Goal: Information Seeking & Learning: Stay updated

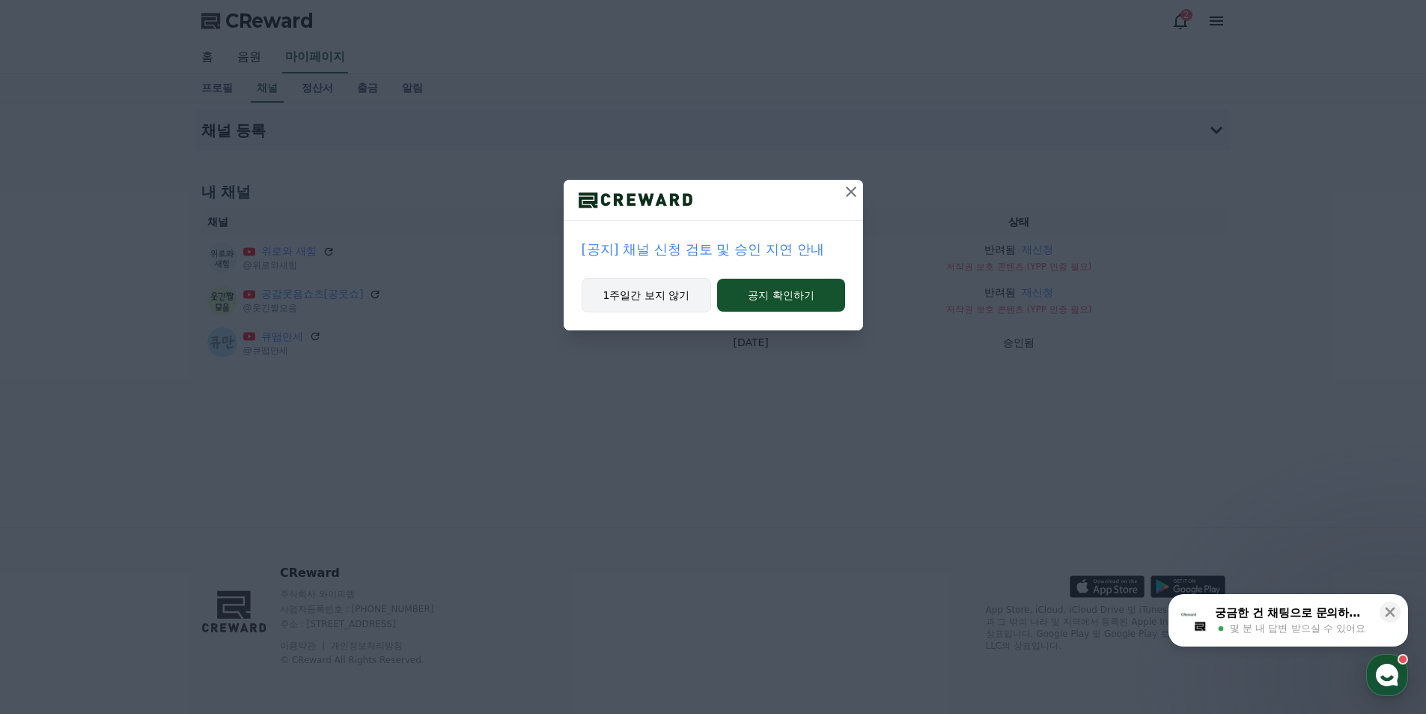
click at [647, 309] on button "1주일간 보지 않기" at bounding box center [647, 295] width 130 height 34
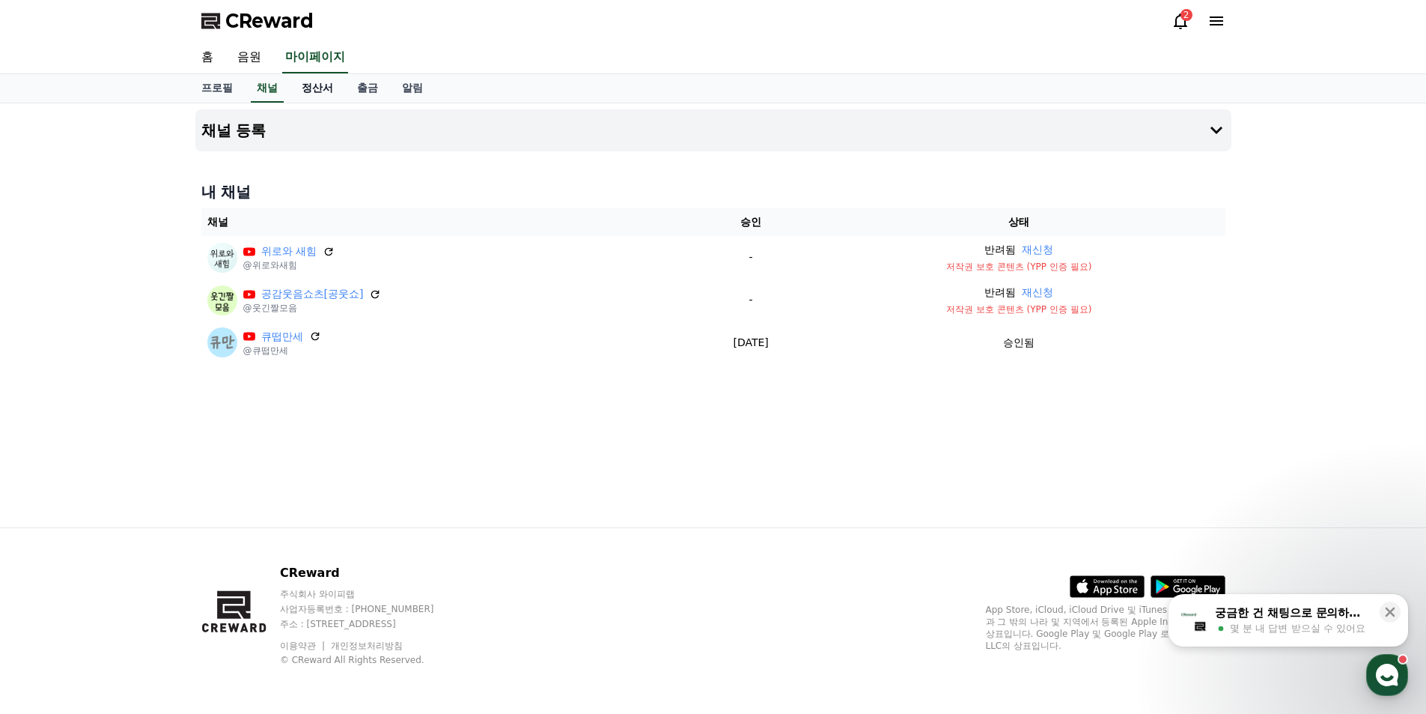
click at [312, 93] on link "정산서" at bounding box center [317, 88] width 55 height 28
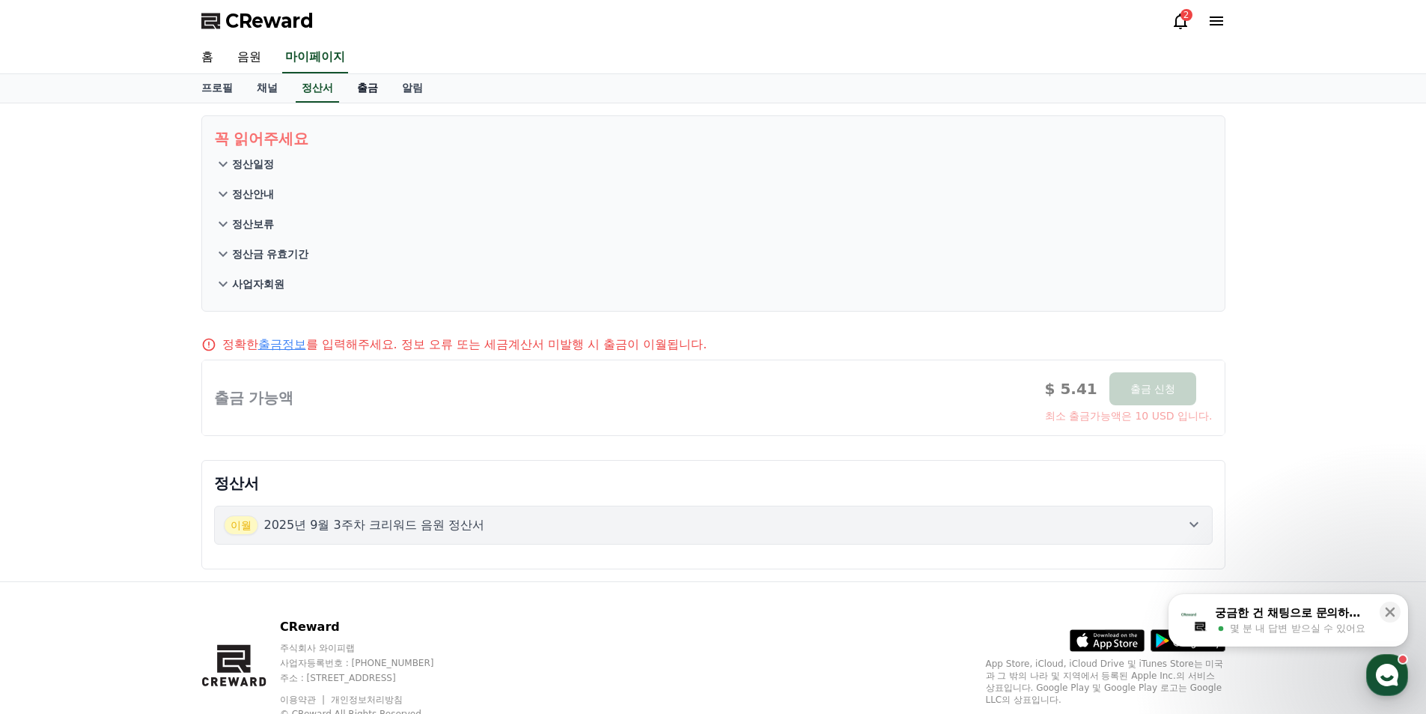
click at [368, 93] on link "출금" at bounding box center [367, 88] width 45 height 28
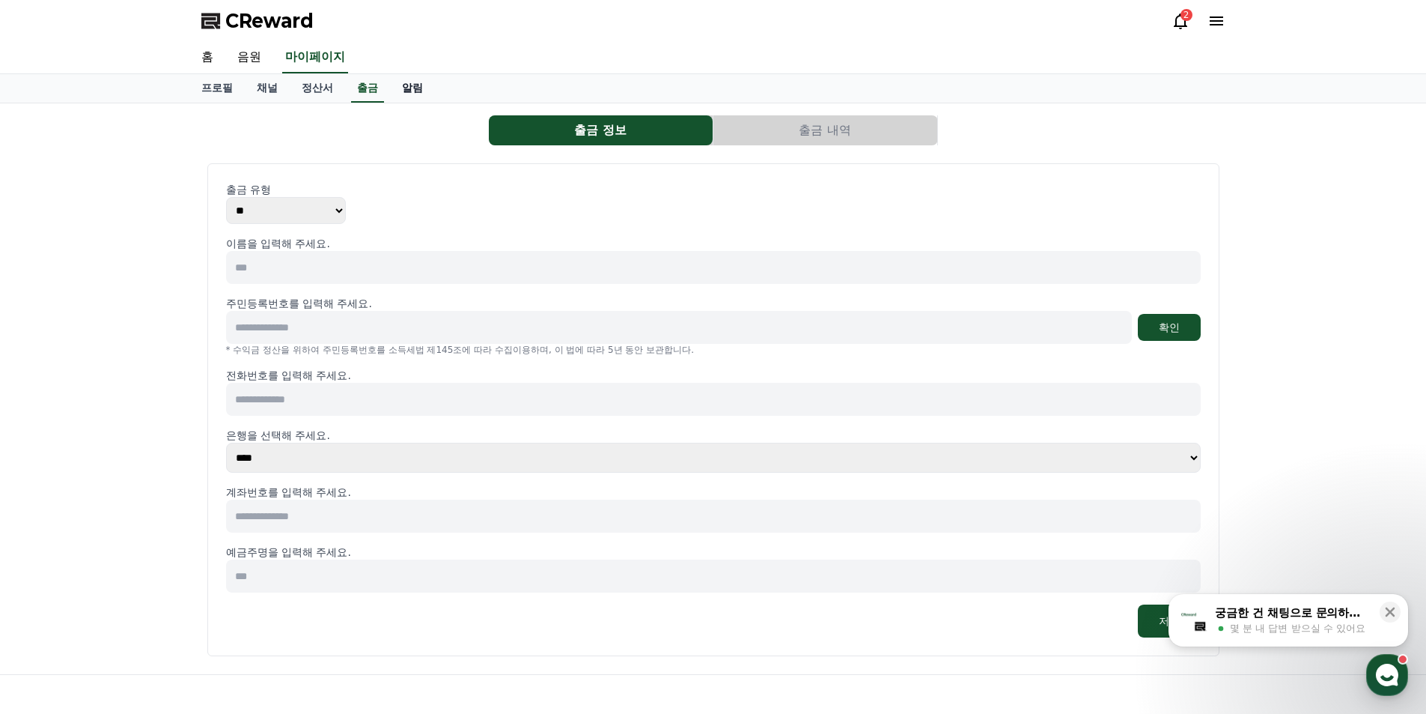
click at [416, 88] on link "알림" at bounding box center [412, 88] width 45 height 28
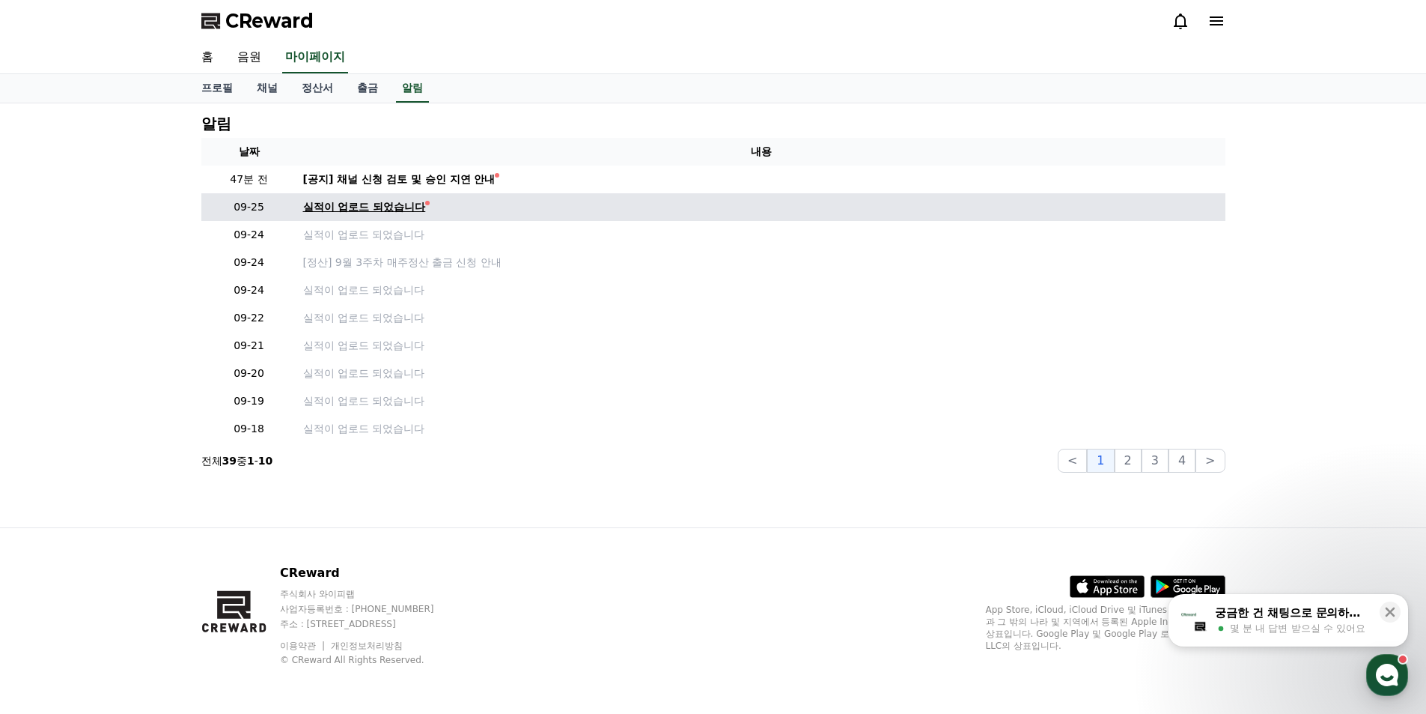
click at [413, 208] on div "실적이 업로드 되었습니다" at bounding box center [364, 207] width 123 height 16
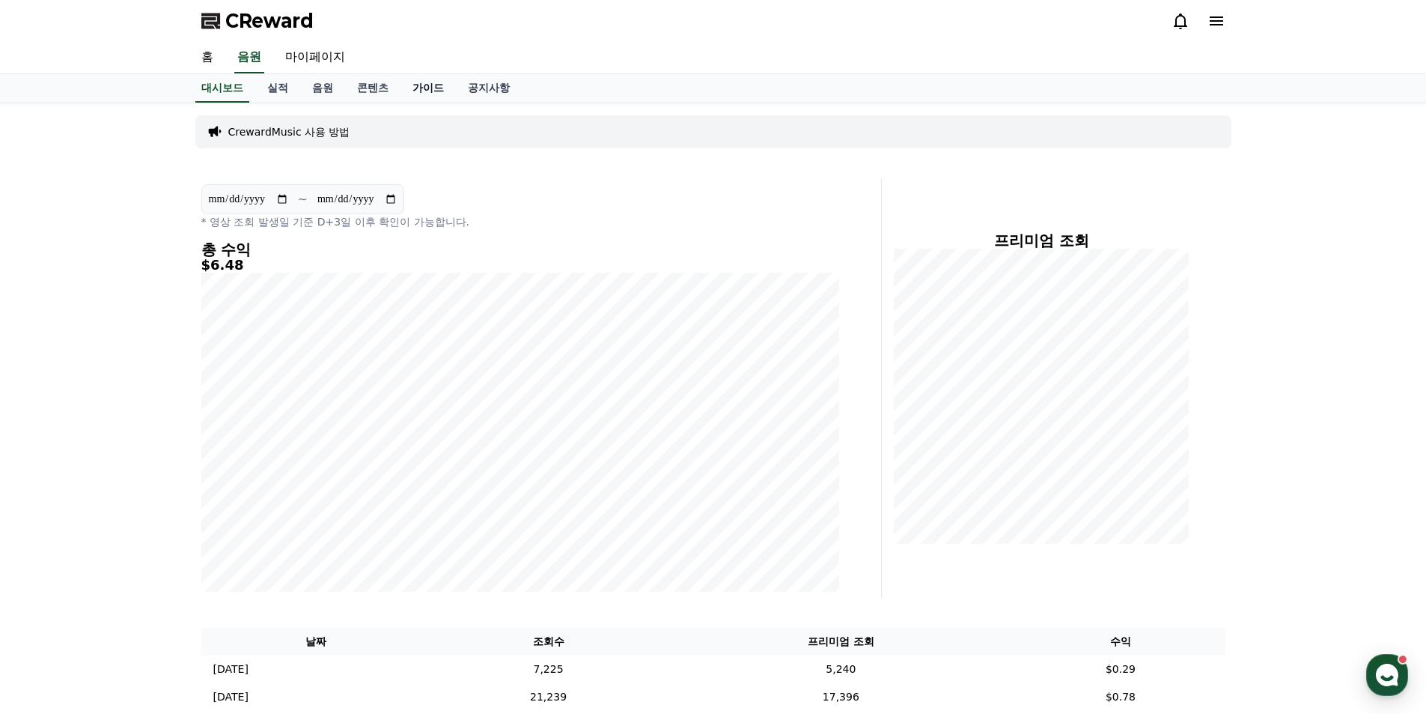
click at [437, 91] on link "가이드" at bounding box center [428, 88] width 55 height 28
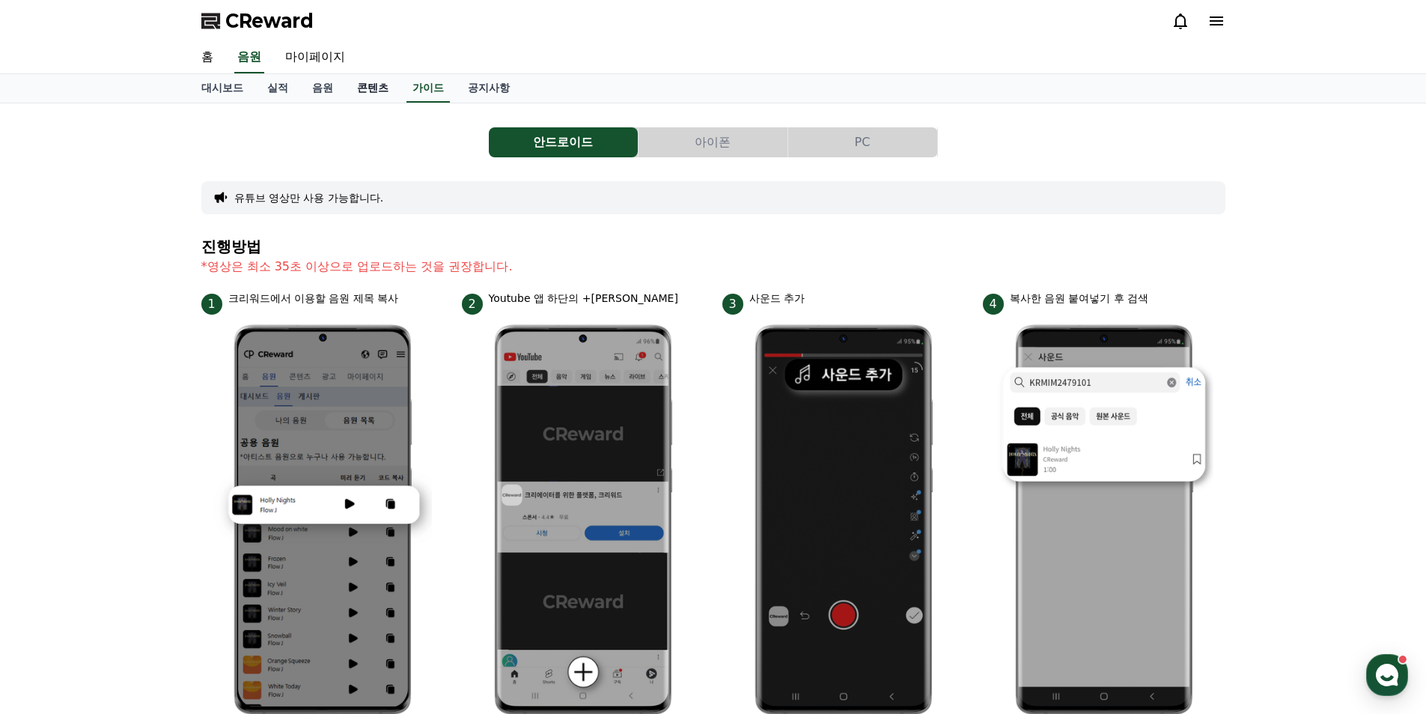
click at [380, 91] on link "콘텐츠" at bounding box center [372, 88] width 55 height 28
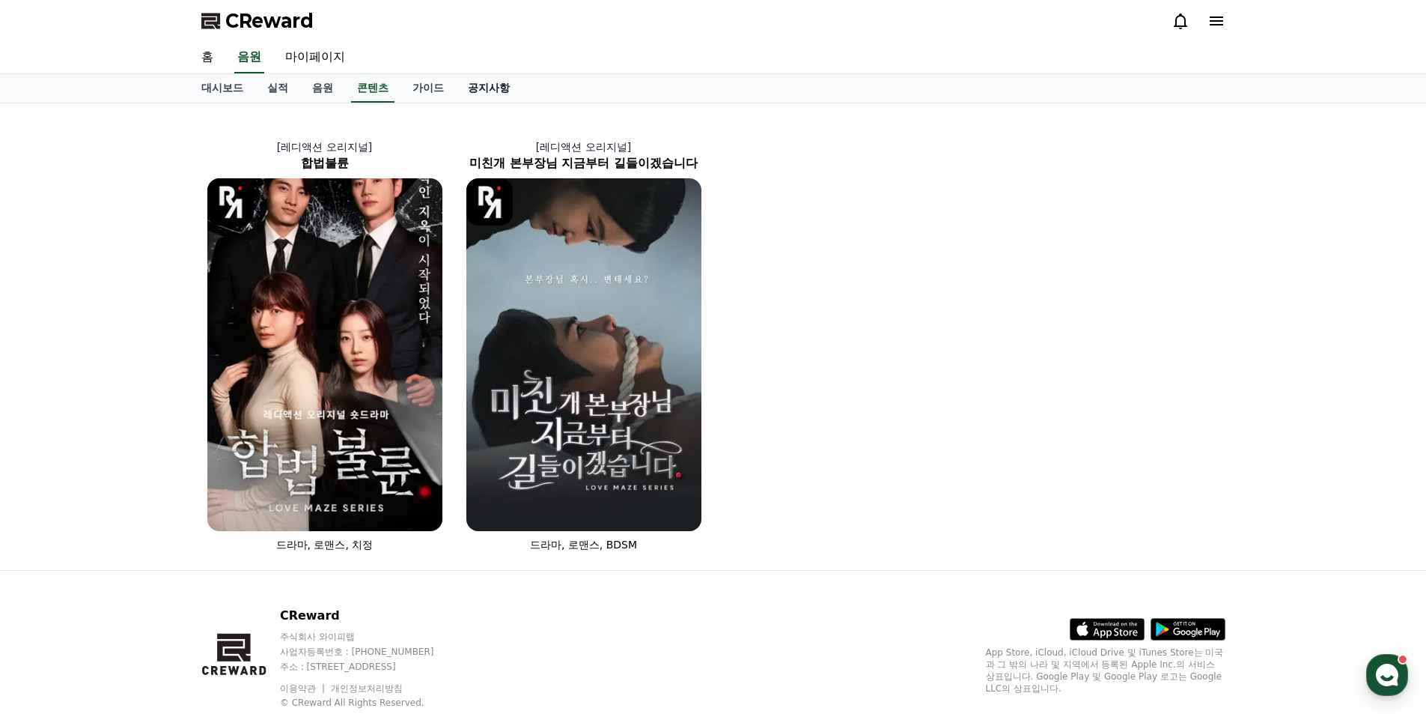
click at [471, 91] on link "공지사항" at bounding box center [489, 88] width 66 height 28
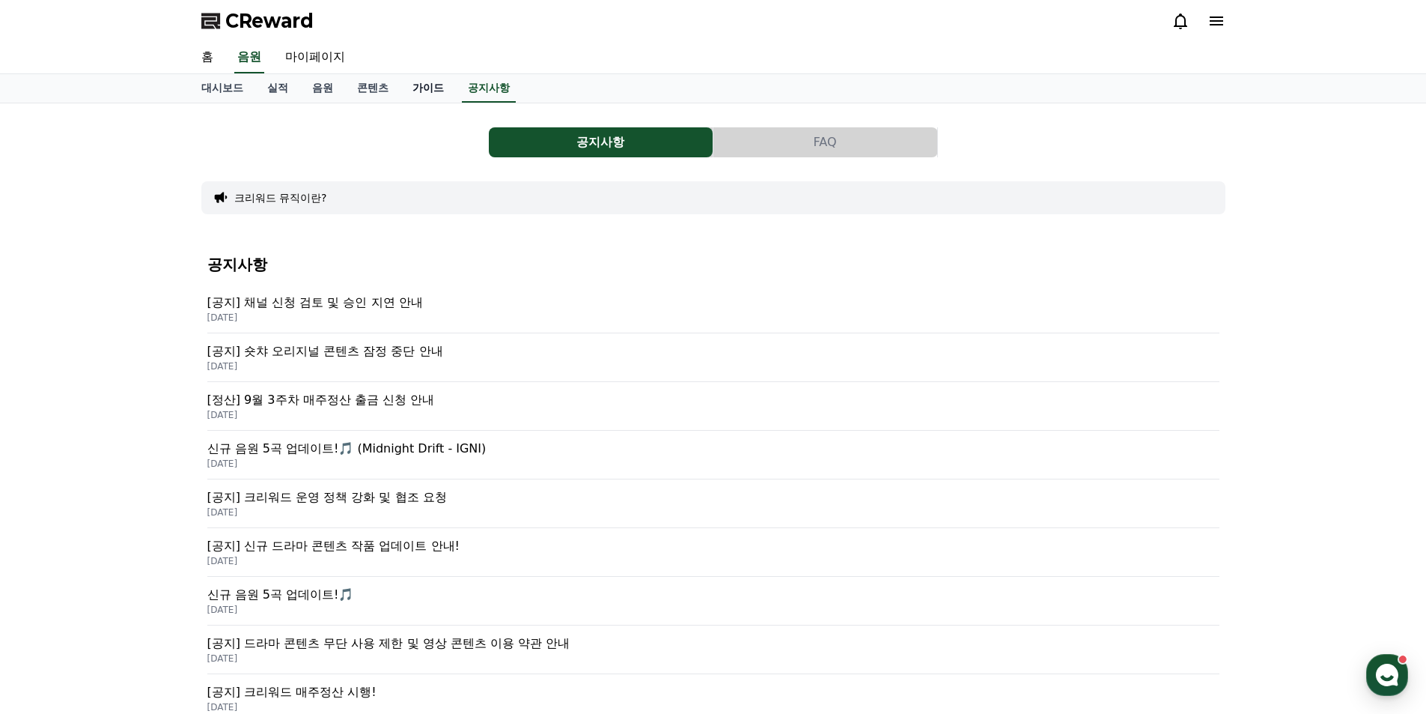
click at [426, 97] on link "가이드" at bounding box center [428, 88] width 55 height 28
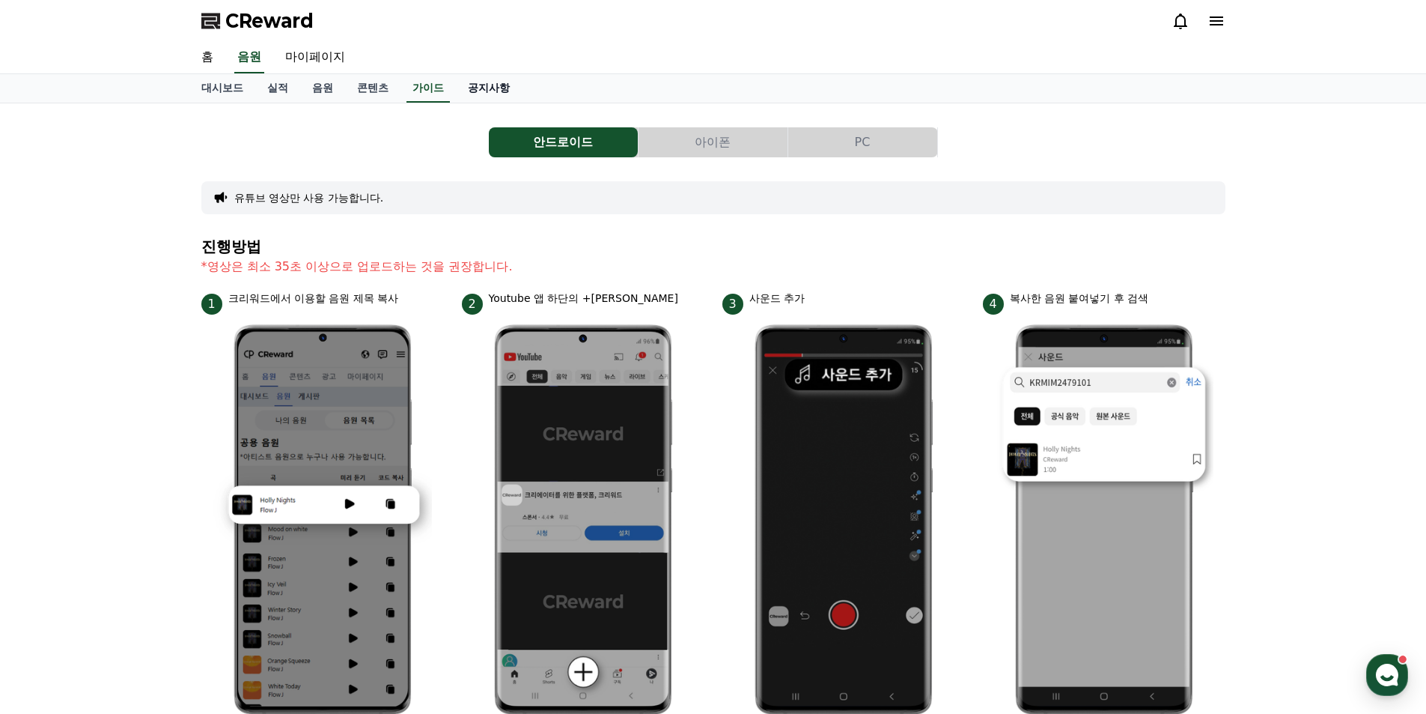
click at [491, 97] on link "공지사항" at bounding box center [489, 88] width 66 height 28
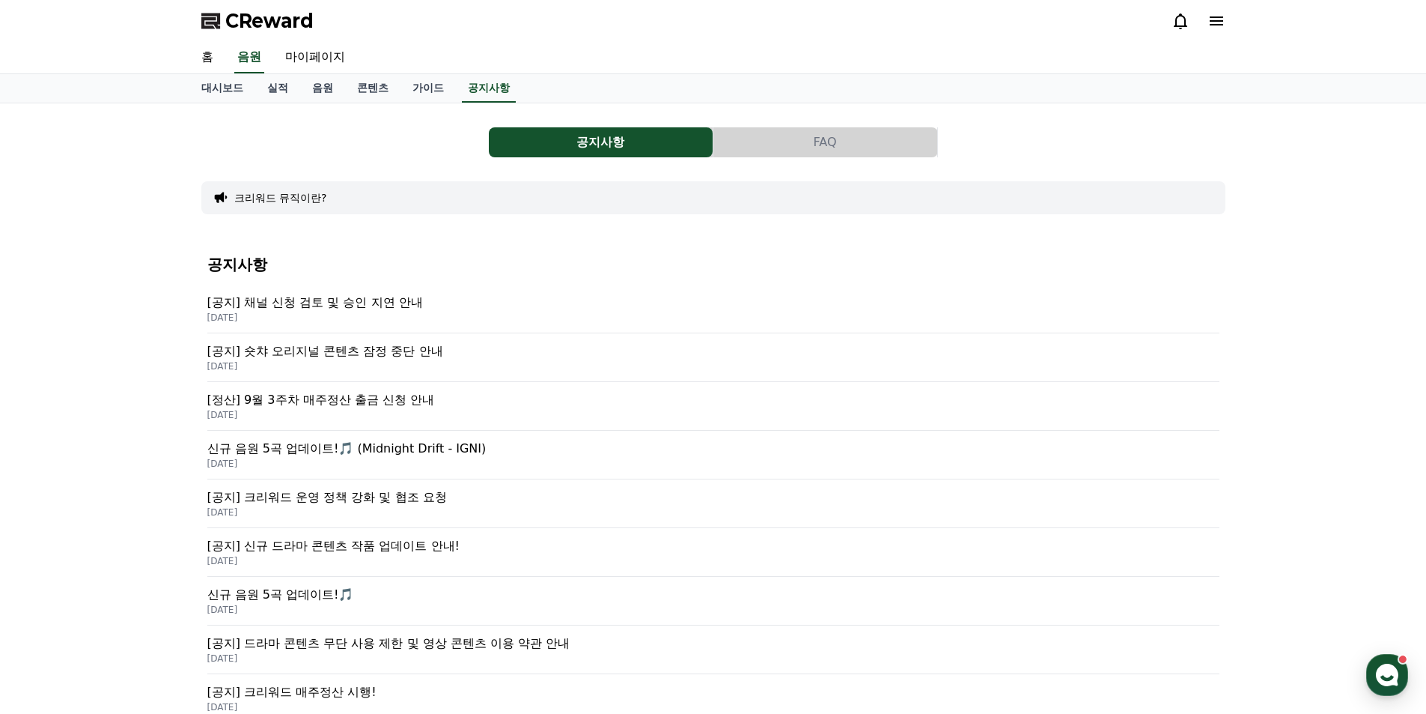
click at [315, 303] on p "[공지] 채널 신청 검토 및 승인 지연 안내" at bounding box center [713, 303] width 1012 height 18
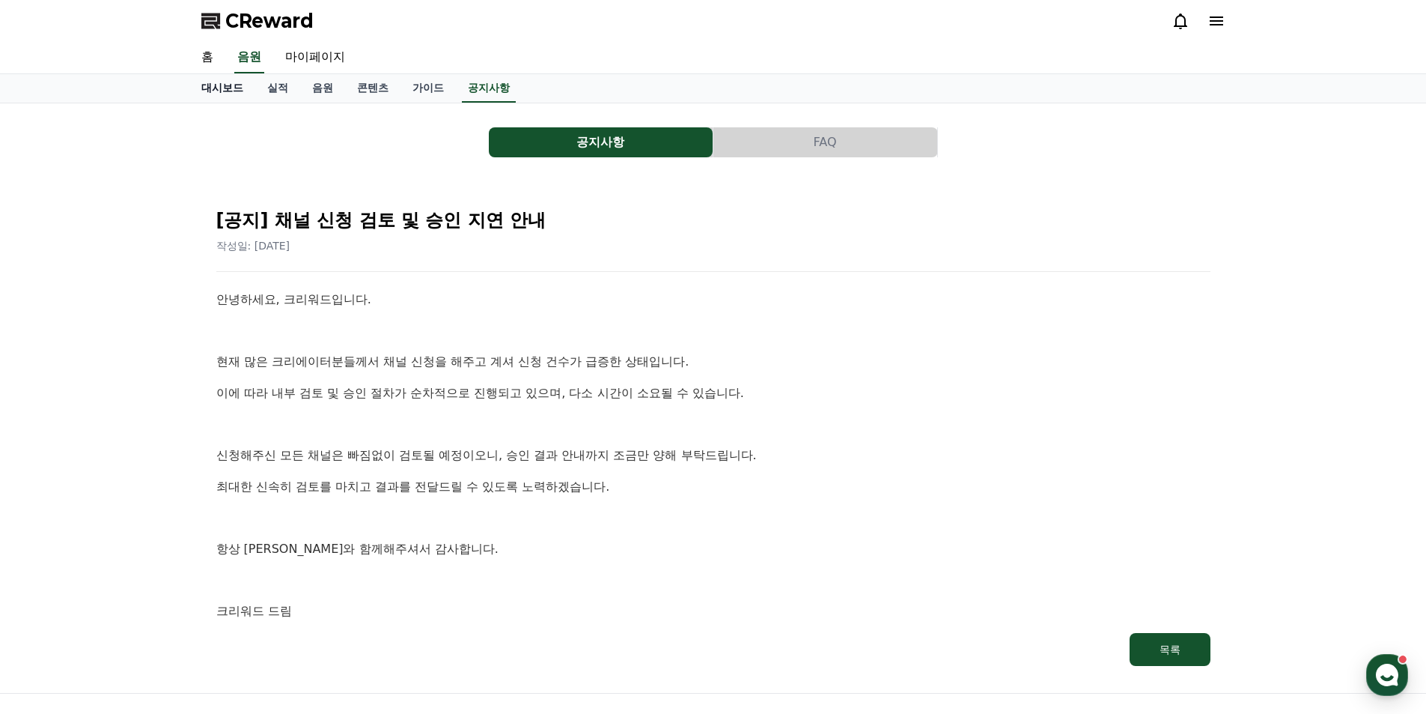
click at [214, 94] on link "대시보드" at bounding box center [222, 88] width 66 height 28
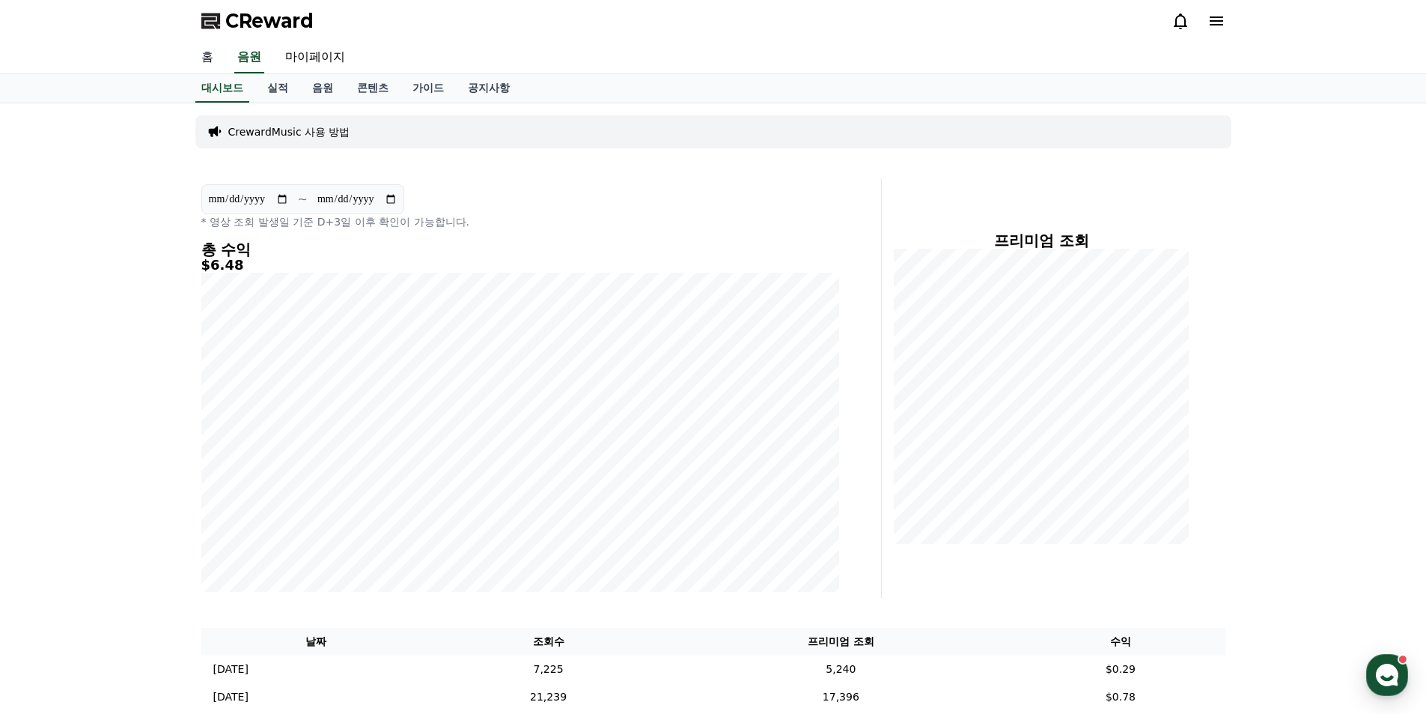
click at [204, 61] on link "홈" at bounding box center [207, 57] width 36 height 31
